Goal: Task Accomplishment & Management: Manage account settings

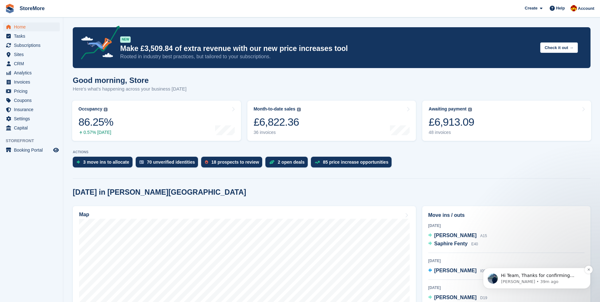
click at [522, 279] on p "Brian • 39m ago" at bounding box center [542, 282] width 82 height 6
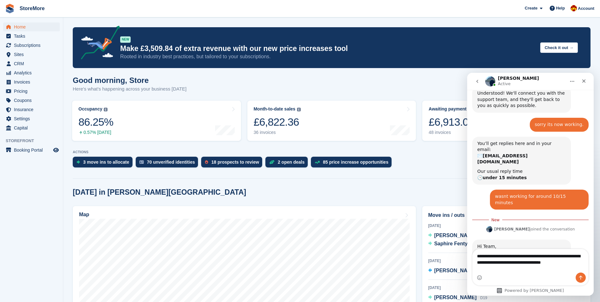
scroll to position [286, 0]
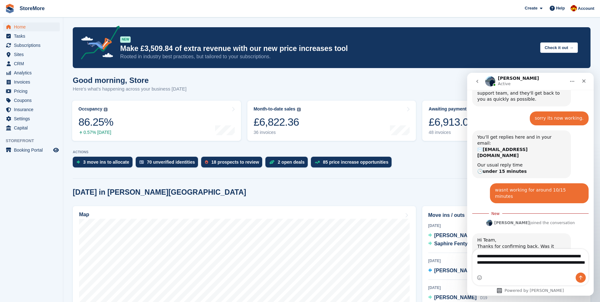
click at [548, 267] on textarea "**********" at bounding box center [531, 260] width 116 height 23
type textarea "**********"
click at [580, 277] on icon "Send a message…" at bounding box center [580, 278] width 3 height 4
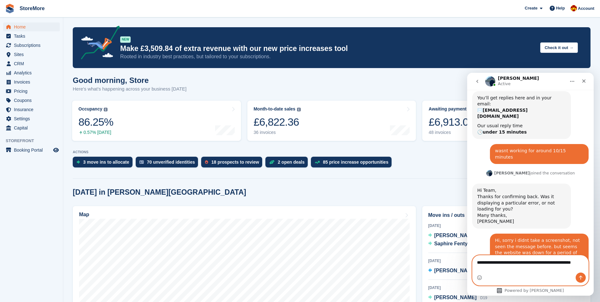
scroll to position [332, 0]
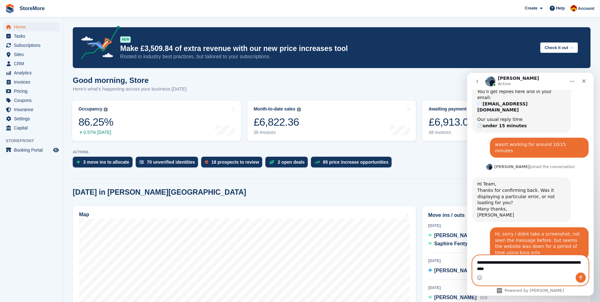
type textarea "**********"
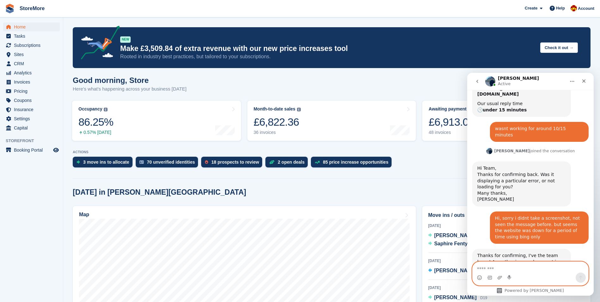
scroll to position [351, 0]
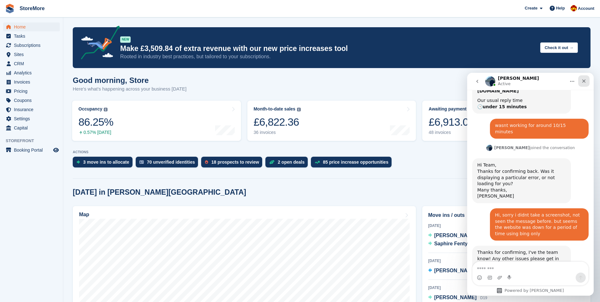
click at [587, 82] on div "Close" at bounding box center [583, 80] width 11 height 11
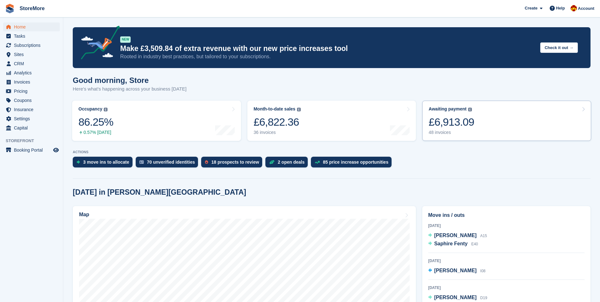
click at [438, 113] on div "Awaiting payment The total outstanding balance on all open invoices. £6,913.09 …" at bounding box center [452, 120] width 46 height 29
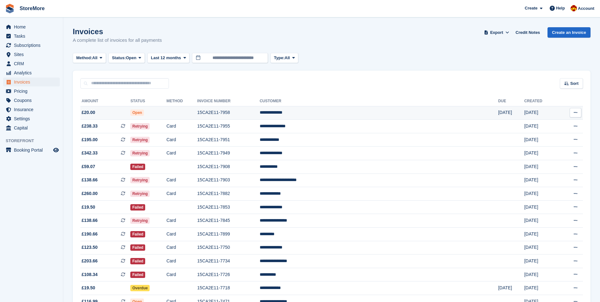
click at [197, 115] on td at bounding box center [181, 113] width 31 height 14
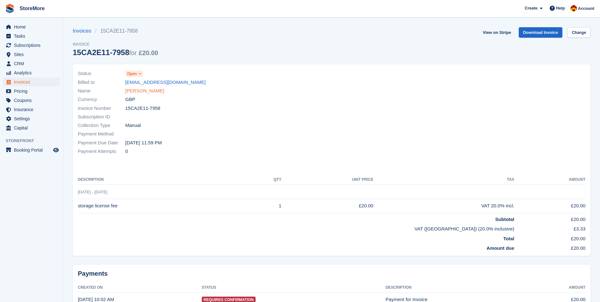
click at [151, 90] on link "Charlotte Page" at bounding box center [144, 90] width 39 height 7
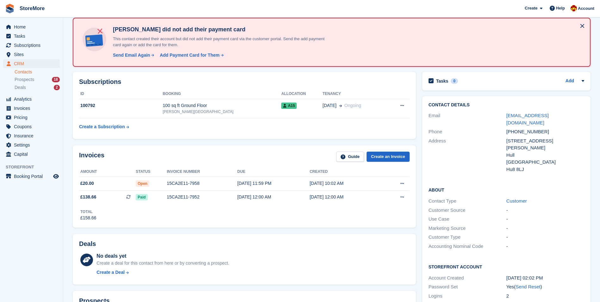
scroll to position [32, 0]
click at [227, 183] on div "15CA2E11-7958" at bounding box center [202, 182] width 71 height 7
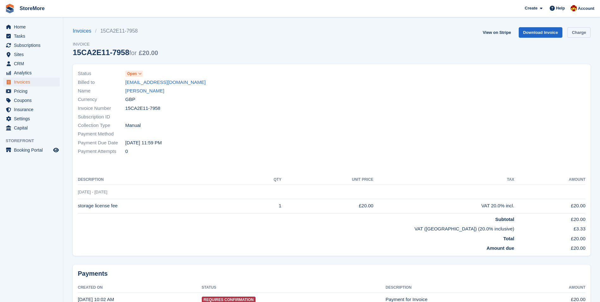
click at [576, 33] on link "Charge" at bounding box center [579, 32] width 23 height 10
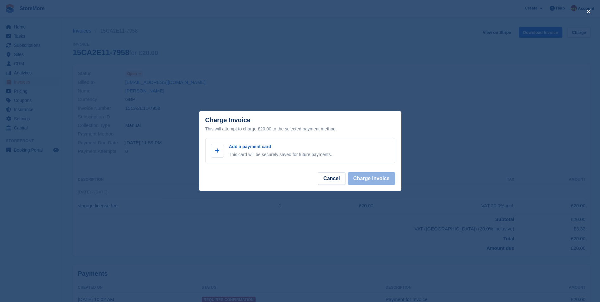
click at [325, 87] on div "close" at bounding box center [300, 151] width 600 height 302
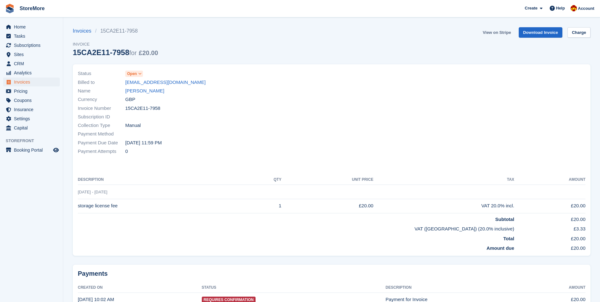
click at [501, 34] on link "View on Stripe" at bounding box center [496, 32] width 33 height 10
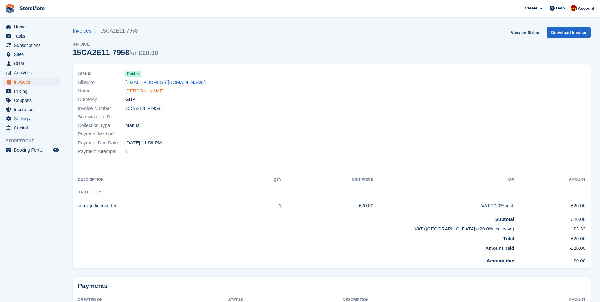
click at [142, 94] on link "Charlotte Page" at bounding box center [144, 90] width 39 height 7
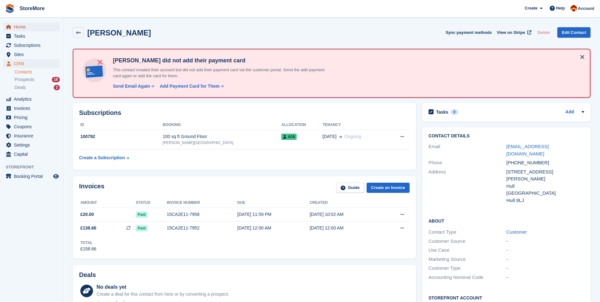
click at [37, 25] on span "Home" at bounding box center [33, 26] width 38 height 9
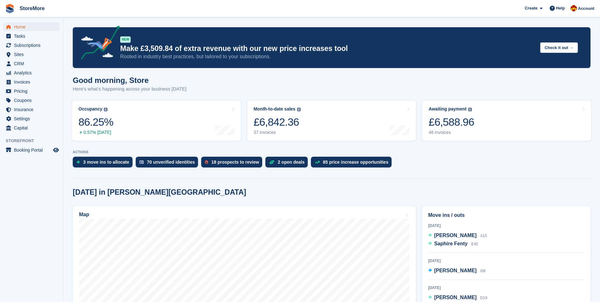
scroll to position [32, 0]
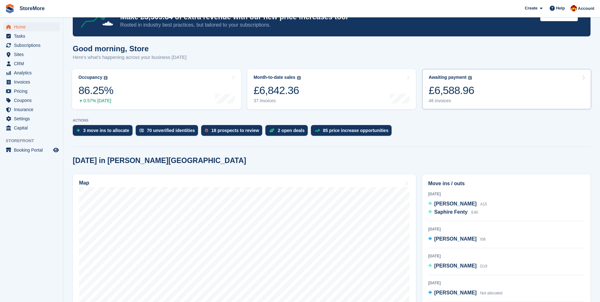
click at [468, 87] on div "£6,588.96" at bounding box center [452, 90] width 46 height 13
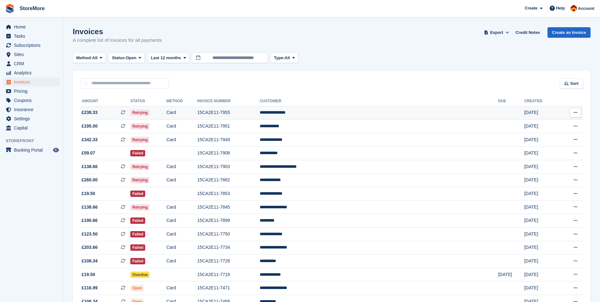
click at [257, 114] on td "15CA2E11-7955" at bounding box center [228, 113] width 62 height 14
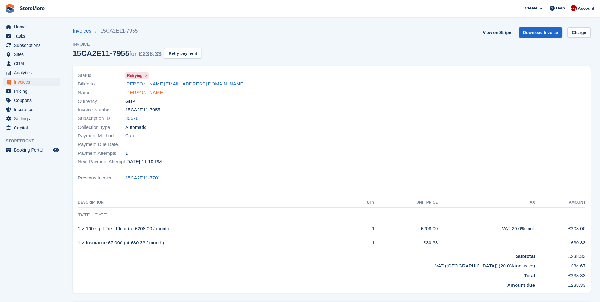
click at [141, 91] on link "[PERSON_NAME]" at bounding box center [144, 92] width 39 height 7
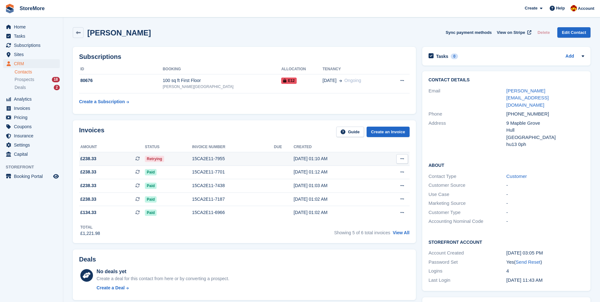
click at [255, 155] on td "15CA2E11-7955" at bounding box center [233, 159] width 82 height 14
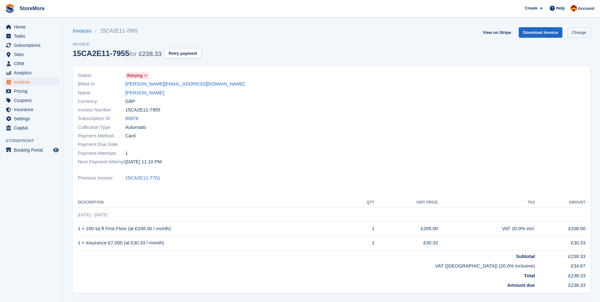
click at [573, 31] on link "Charge" at bounding box center [579, 32] width 23 height 10
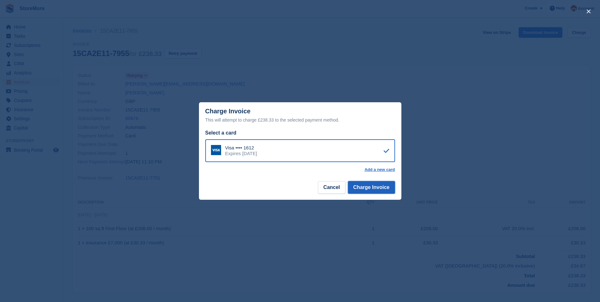
click at [380, 191] on button "Charge Invoice" at bounding box center [371, 187] width 47 height 13
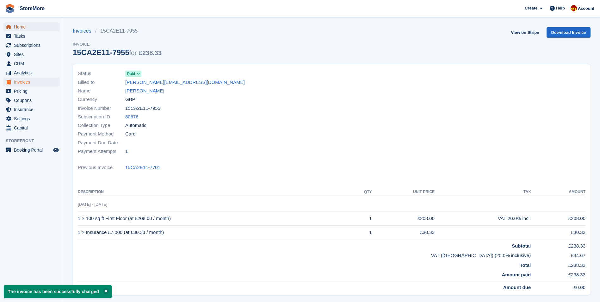
click at [30, 28] on span "Home" at bounding box center [33, 26] width 38 height 9
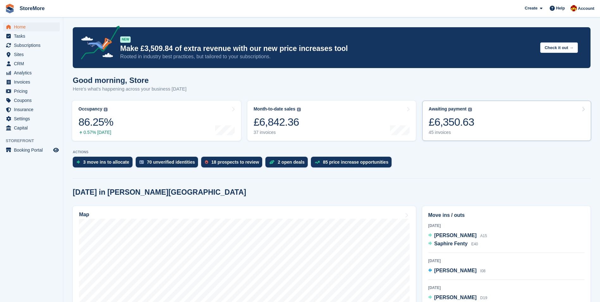
click at [463, 118] on div "£6,350.63" at bounding box center [452, 121] width 46 height 13
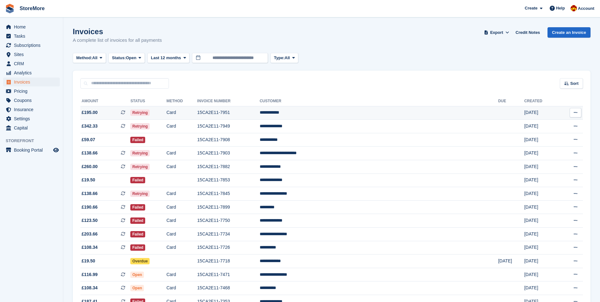
click at [260, 113] on td "15CA2E11-7951" at bounding box center [228, 113] width 62 height 14
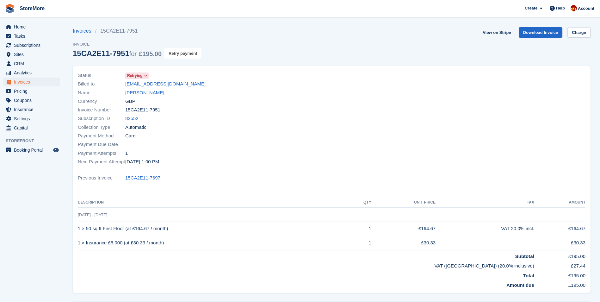
drag, startPoint x: 179, startPoint y: 50, endPoint x: 334, endPoint y: 30, distance: 156.3
click at [179, 50] on button "Retry payment" at bounding box center [182, 53] width 37 height 10
click at [138, 92] on link "[PERSON_NAME]" at bounding box center [144, 92] width 39 height 7
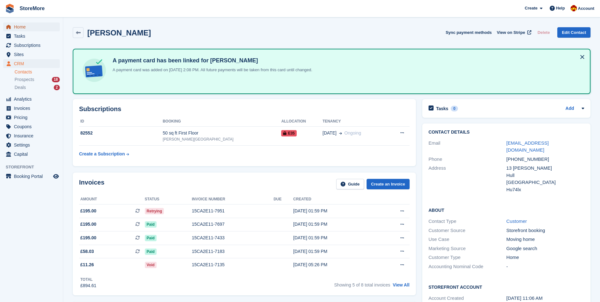
click at [26, 26] on span "Home" at bounding box center [33, 26] width 38 height 9
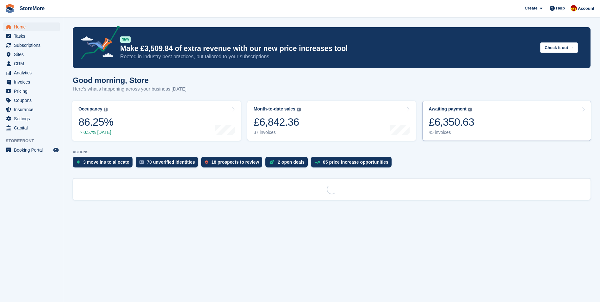
click at [508, 123] on link "Awaiting payment The total outstanding balance on all open invoices. £6,350.63 …" at bounding box center [506, 121] width 169 height 40
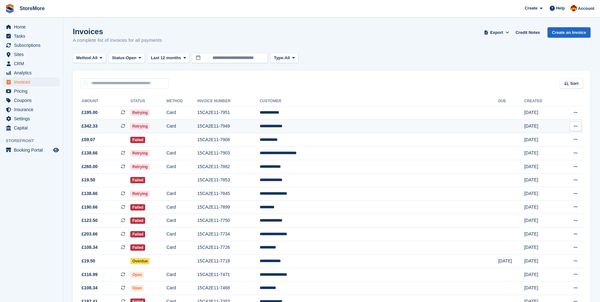
click at [197, 124] on td "Card" at bounding box center [181, 127] width 31 height 14
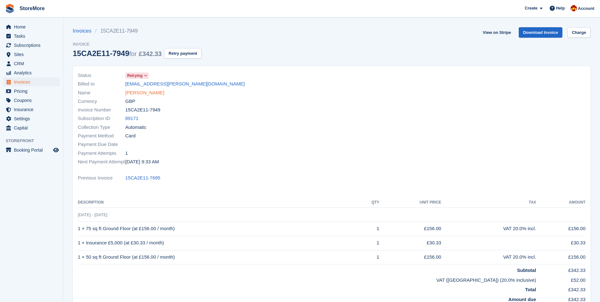
click at [145, 94] on link "[PERSON_NAME]" at bounding box center [144, 92] width 39 height 7
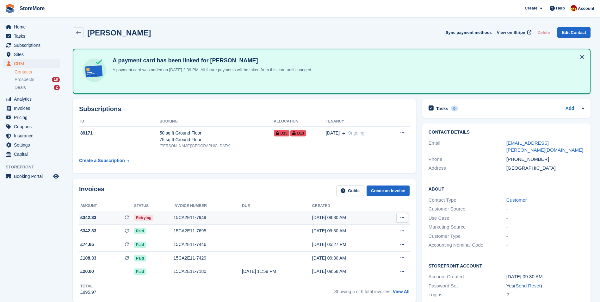
click at [225, 218] on div "15CA2E11-7949" at bounding box center [208, 217] width 68 height 7
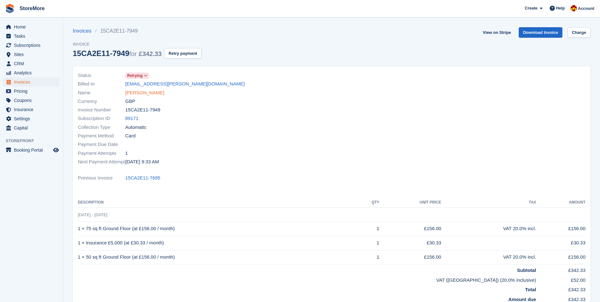
click at [152, 91] on link "Michael Curran" at bounding box center [144, 92] width 39 height 7
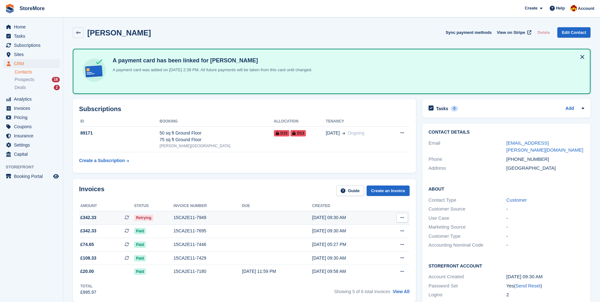
click at [219, 212] on td "15CA2E11-7949" at bounding box center [208, 218] width 68 height 14
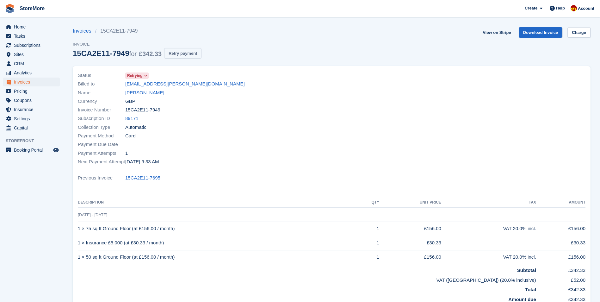
click at [178, 54] on button "Retry payment" at bounding box center [182, 53] width 37 height 10
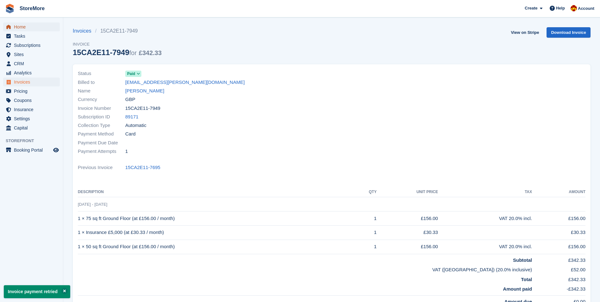
click at [23, 29] on span "Home" at bounding box center [33, 26] width 38 height 9
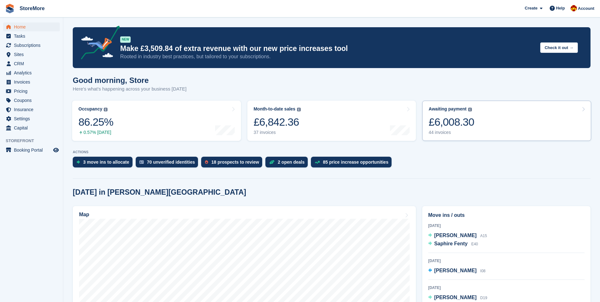
click at [535, 109] on link "Awaiting payment The total outstanding balance on all open invoices. £6,008.30 …" at bounding box center [506, 121] width 169 height 40
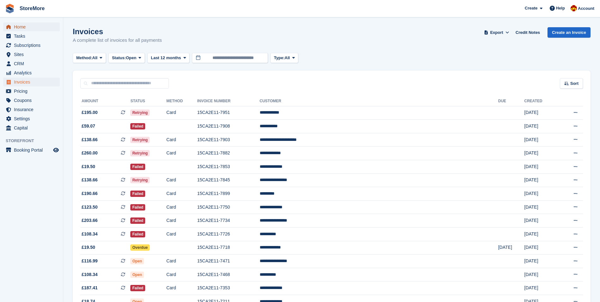
click at [38, 29] on span "Home" at bounding box center [33, 26] width 38 height 9
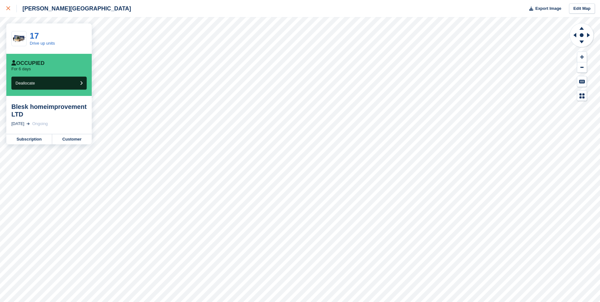
click at [0, 9] on link at bounding box center [8, 8] width 17 height 17
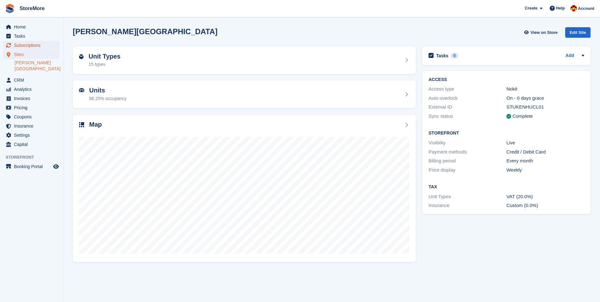
click at [26, 44] on span "Subscriptions" at bounding box center [33, 45] width 38 height 9
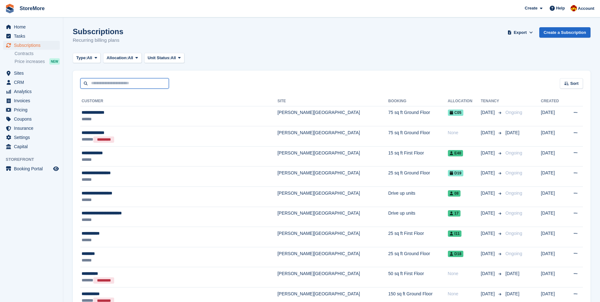
drag, startPoint x: 0, startPoint y: 0, endPoint x: 114, endPoint y: 79, distance: 139.1
click at [114, 79] on input "text" at bounding box center [124, 83] width 89 height 10
type input "*****"
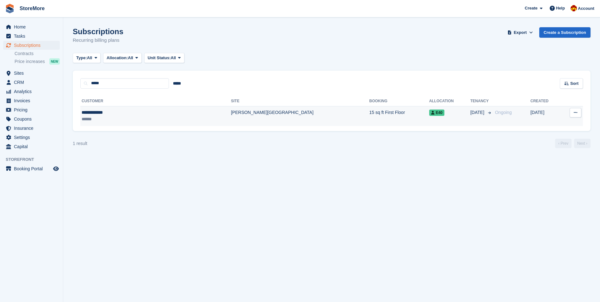
click at [133, 116] on div "******" at bounding box center [126, 119] width 89 height 7
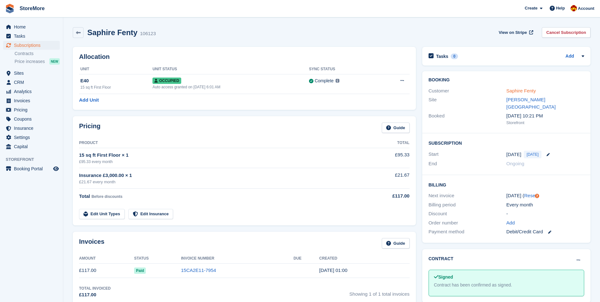
click at [522, 89] on link "Saphire Fenty" at bounding box center [521, 90] width 29 height 5
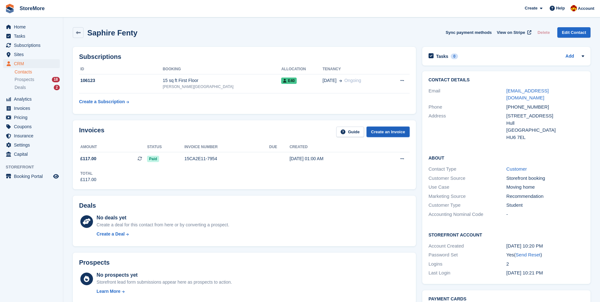
click at [394, 130] on link "Create an Invoice" at bounding box center [388, 132] width 43 height 10
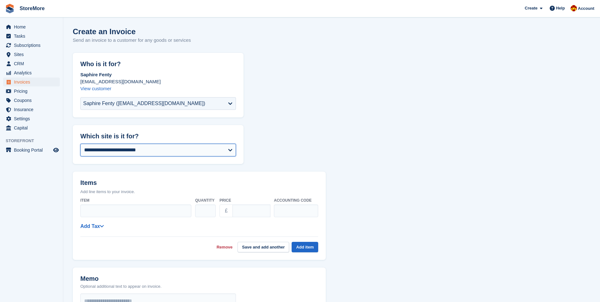
click at [163, 151] on select "**********" at bounding box center [158, 150] width 156 height 13
select select "**"
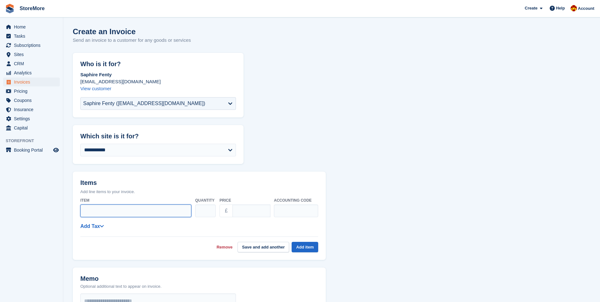
click at [111, 211] on input "Item" at bounding box center [135, 210] width 111 height 13
type input "**********"
click at [237, 211] on input "****" at bounding box center [252, 210] width 38 height 13
type input "*****"
click at [309, 174] on header "Items Add line items to your invoice." at bounding box center [199, 183] width 253 height 23
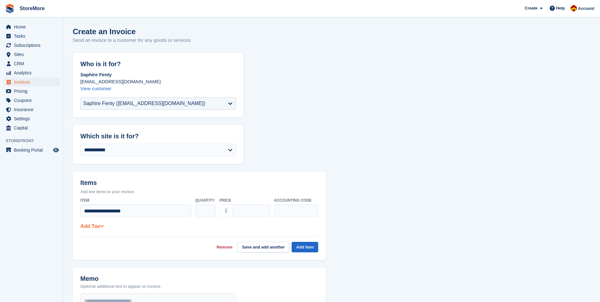
click at [92, 223] on link "Add Tax" at bounding box center [91, 225] width 23 height 5
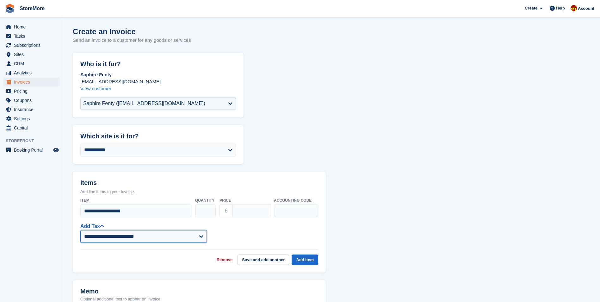
drag, startPoint x: 122, startPoint y: 235, endPoint x: 122, endPoint y: 239, distance: 3.8
click at [122, 236] on select "**********" at bounding box center [143, 236] width 127 height 13
select select "**"
click at [80, 230] on select "**********" at bounding box center [143, 236] width 127 height 13
click at [312, 258] on button "Add item" at bounding box center [305, 259] width 27 height 10
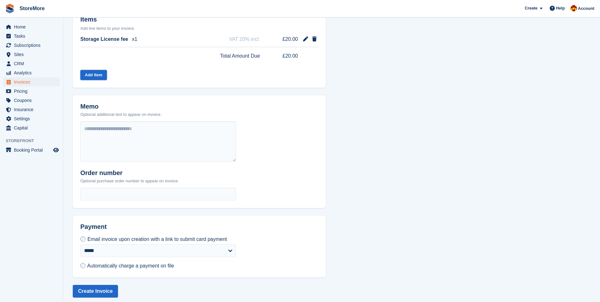
scroll to position [168, 0]
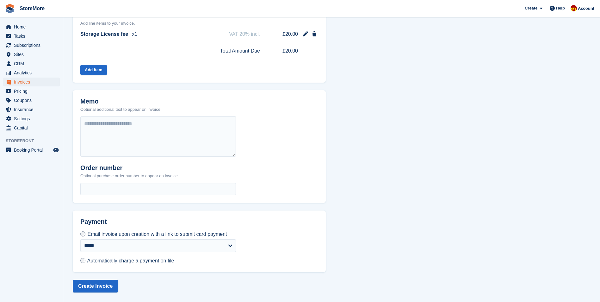
click at [128, 261] on span "Automatically charge a payment on file" at bounding box center [130, 260] width 87 height 5
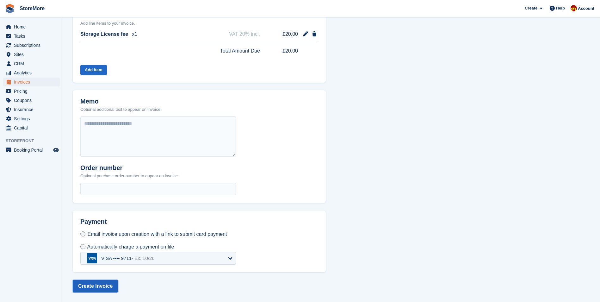
click at [109, 288] on button "Create Invoice" at bounding box center [95, 286] width 45 height 13
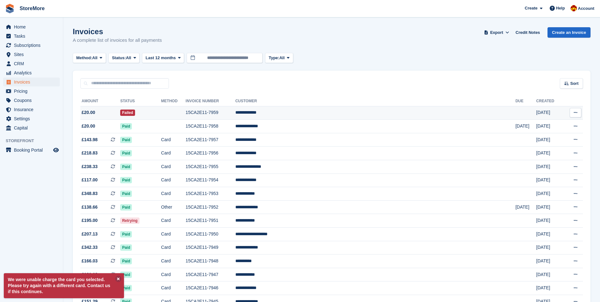
click at [186, 116] on td at bounding box center [173, 113] width 25 height 14
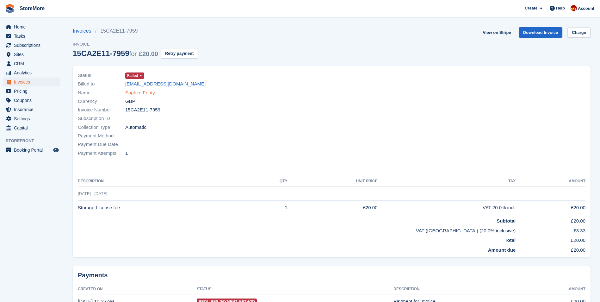
click at [147, 95] on link "Saphire Fenty" at bounding box center [139, 92] width 29 height 7
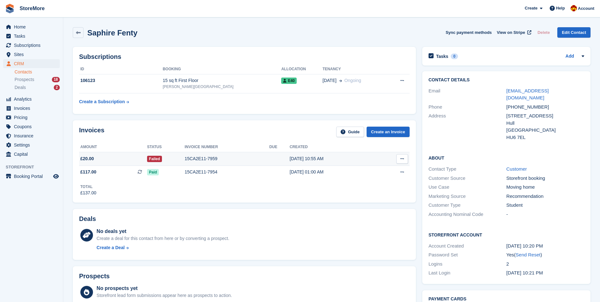
click at [219, 162] on td "15CA2E11-7959" at bounding box center [227, 159] width 85 height 14
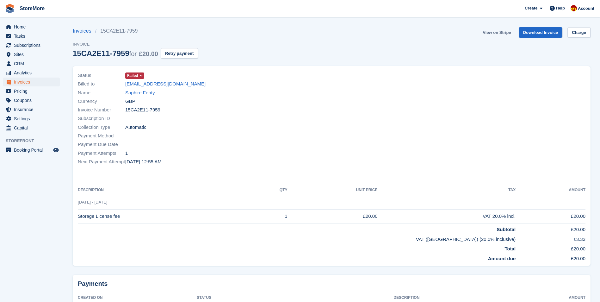
click at [505, 34] on link "View on Stripe" at bounding box center [496, 32] width 33 height 10
click at [496, 33] on link "View on Stripe" at bounding box center [496, 32] width 33 height 10
click at [140, 91] on link "Saphire Fenty" at bounding box center [139, 92] width 29 height 7
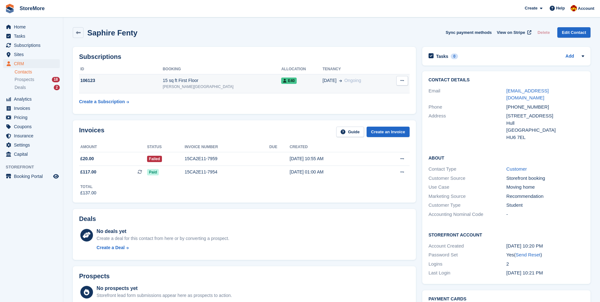
click at [163, 85] on td "106123" at bounding box center [121, 83] width 84 height 19
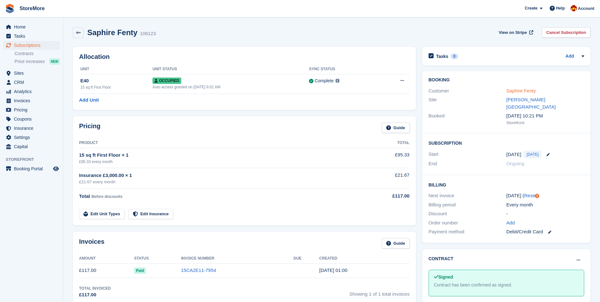
click at [523, 90] on link "Saphire Fenty" at bounding box center [521, 90] width 29 height 5
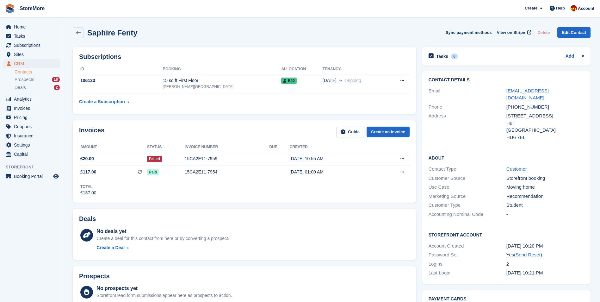
click at [326, 33] on div "Saphire Fenty Sync payment methods View on Stripe Delete Edit Contact" at bounding box center [332, 32] width 518 height 11
click at [374, 35] on div "Saphire Fenty Sync payment methods View on Stripe Delete Edit Contact" at bounding box center [332, 32] width 518 height 11
click at [205, 37] on div "Saphire Fenty Sync payment methods View on Stripe Delete Edit Contact" at bounding box center [332, 32] width 518 height 11
click at [421, 82] on div "Contact Details Email saphirefenty@gmail.com Phone +447361569211 Address Mill F…" at bounding box center [506, 177] width 175 height 219
click at [218, 155] on td "15CA2E11-7959" at bounding box center [227, 159] width 85 height 14
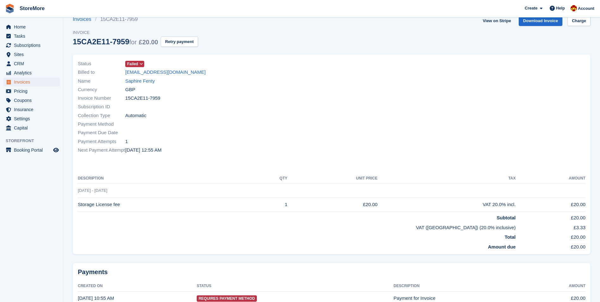
scroll to position [3, 0]
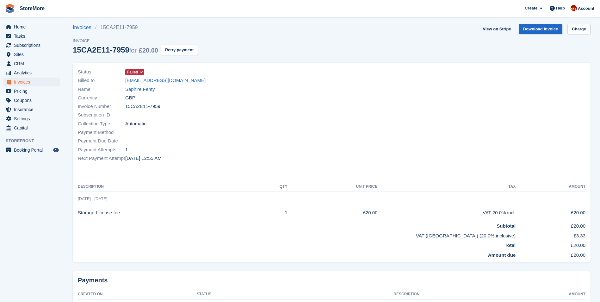
drag, startPoint x: 309, startPoint y: 52, endPoint x: 191, endPoint y: 96, distance: 125.7
click at [309, 52] on div "Invoices 15CA2E11-7959 Invoice 15CA2E11-7959 for £20.00 Retry payment View on S…" at bounding box center [332, 43] width 518 height 39
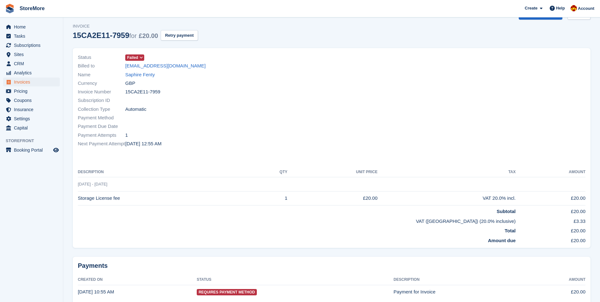
scroll to position [16, 0]
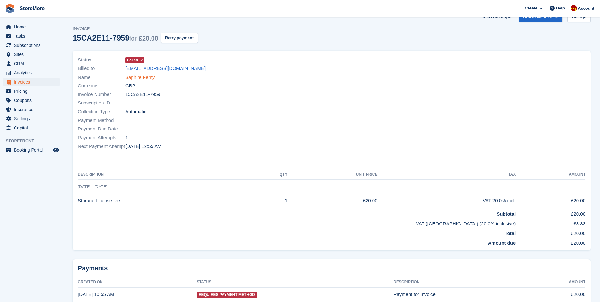
click at [150, 76] on link "Saphire Fenty" at bounding box center [139, 77] width 29 height 7
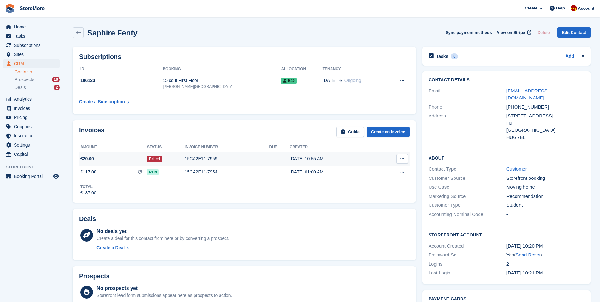
click at [196, 160] on div "15CA2E11-7959" at bounding box center [227, 158] width 85 height 7
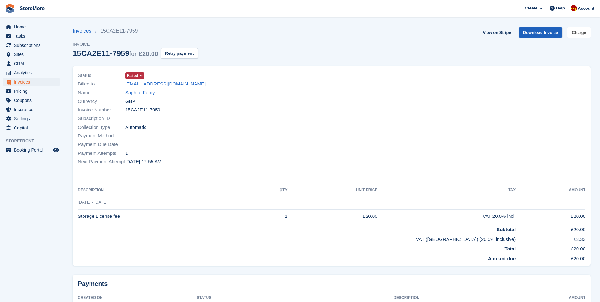
drag, startPoint x: 574, startPoint y: 33, endPoint x: 550, endPoint y: 34, distance: 24.4
click at [574, 33] on link "Charge" at bounding box center [579, 32] width 23 height 10
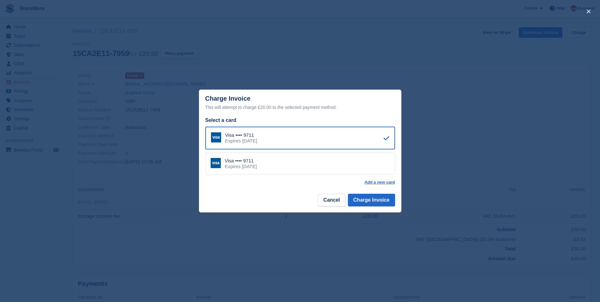
click at [340, 162] on div "Visa •••• 9711 Expires October 2029" at bounding box center [300, 164] width 190 height 22
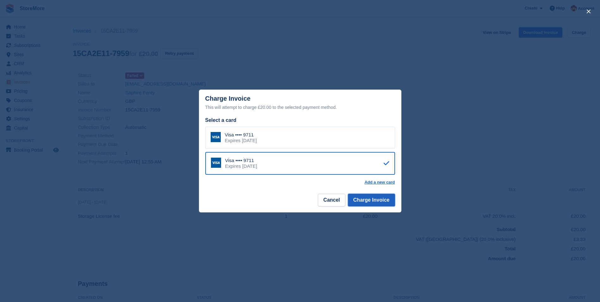
click at [386, 205] on button "Charge Invoice" at bounding box center [371, 200] width 47 height 13
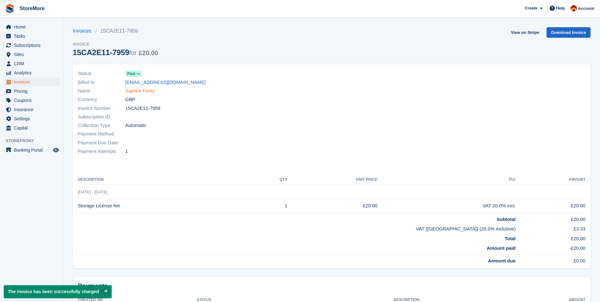
click at [139, 90] on link "Saphire Fenty" at bounding box center [139, 90] width 29 height 7
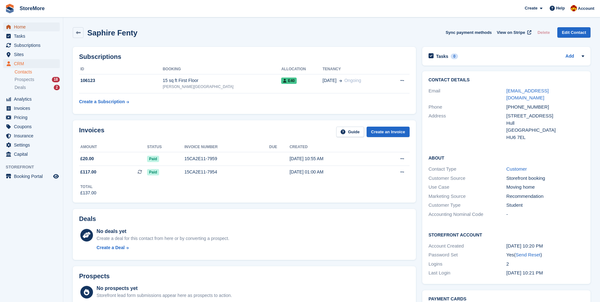
click at [39, 28] on span "Home" at bounding box center [33, 26] width 38 height 9
